Goal: Information Seeking & Learning: Learn about a topic

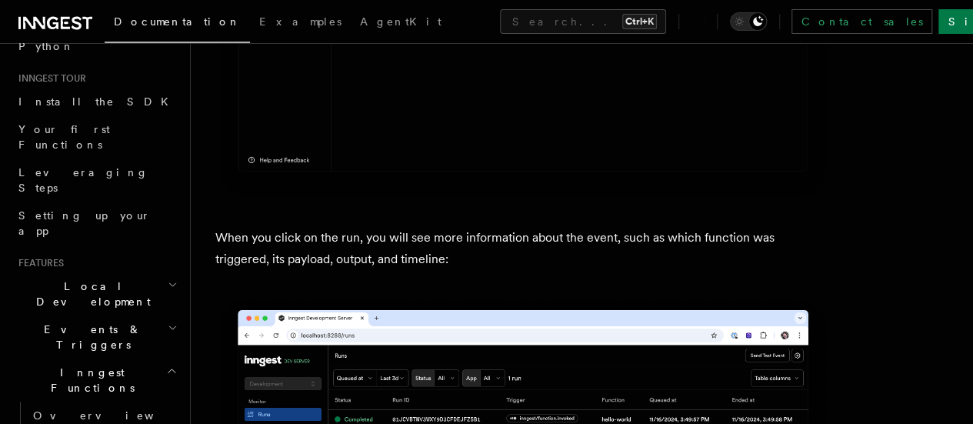
scroll to position [154, 0]
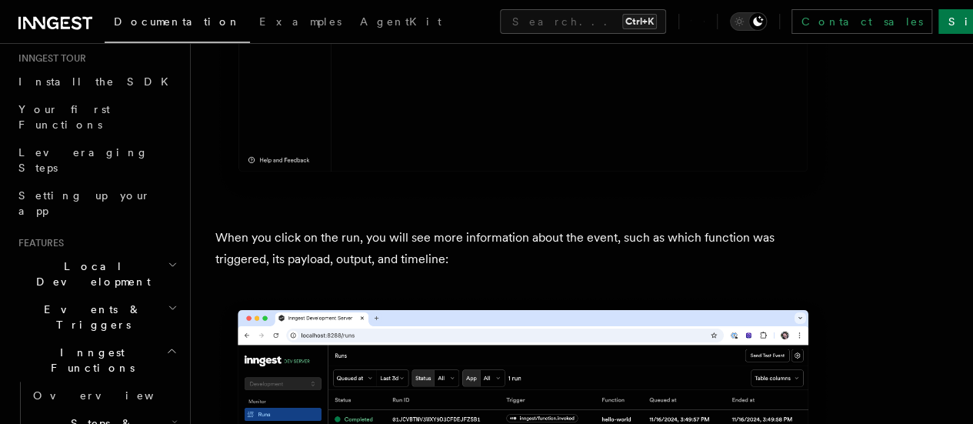
click at [140, 338] on h2 "Inngest Functions" at bounding box center [96, 359] width 168 height 43
click at [168, 302] on icon "button" at bounding box center [173, 308] width 10 height 12
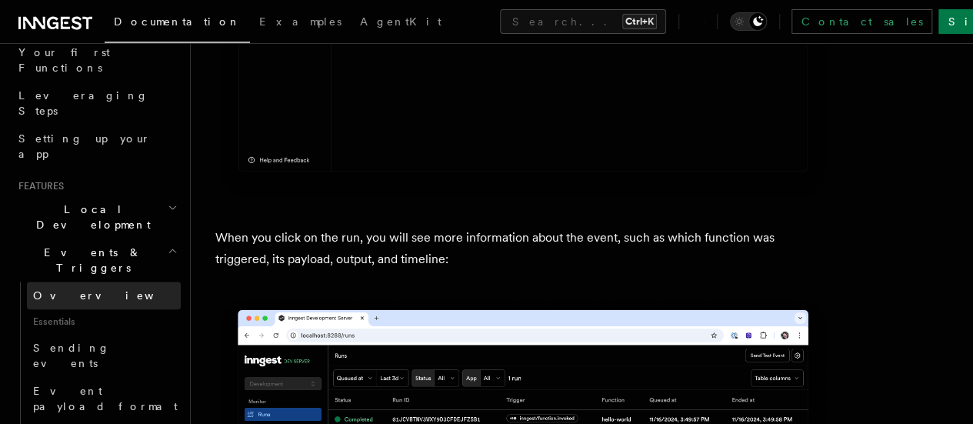
scroll to position [231, 0]
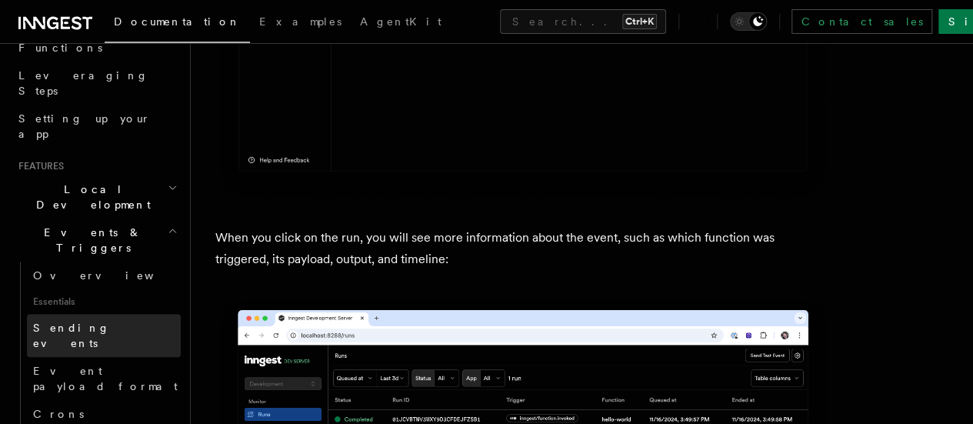
click at [94, 322] on span "Sending events" at bounding box center [71, 336] width 77 height 28
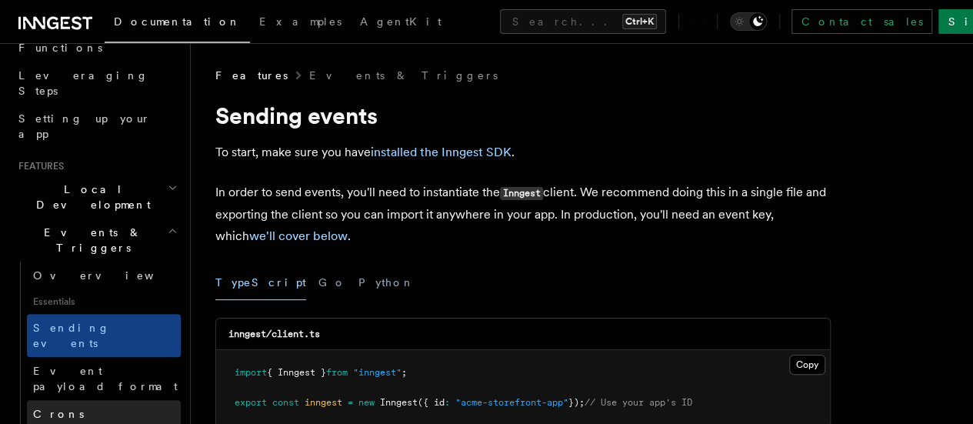
click at [58, 400] on link "Crons" at bounding box center [104, 414] width 154 height 28
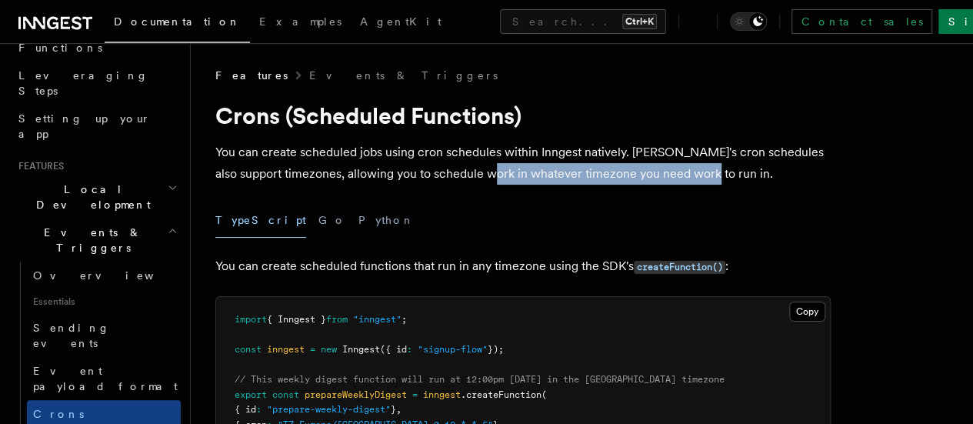
drag, startPoint x: 525, startPoint y: 176, endPoint x: 745, endPoint y: 182, distance: 220.1
click at [745, 182] on p "You can create scheduled jobs using cron schedules within Inngest natively. Inn…" at bounding box center [522, 163] width 615 height 43
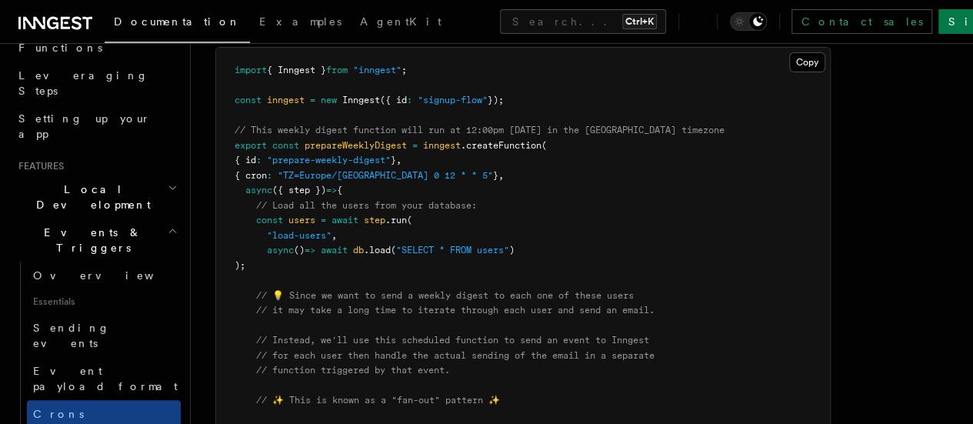
scroll to position [231, 0]
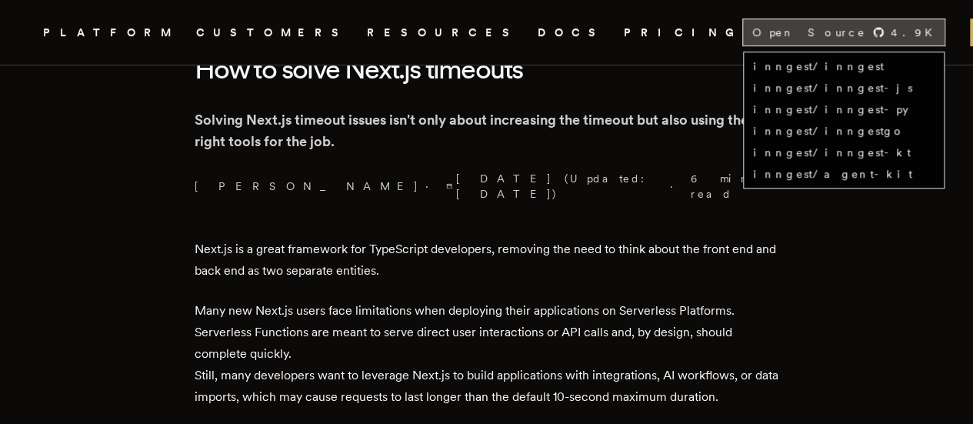
scroll to position [462, 0]
